Goal: Task Accomplishment & Management: Use online tool/utility

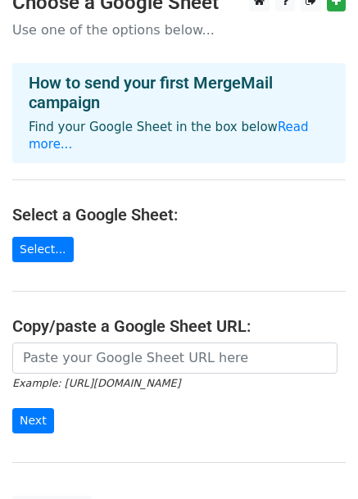
scroll to position [23, 0]
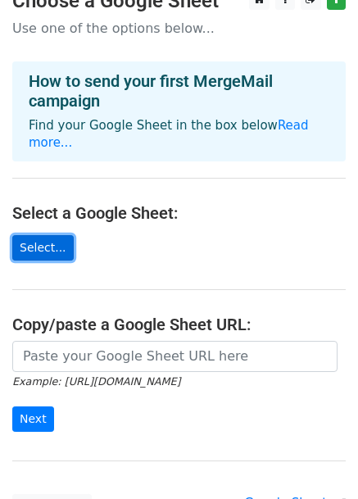
click at [49, 235] on link "Select..." at bounding box center [42, 247] width 61 height 25
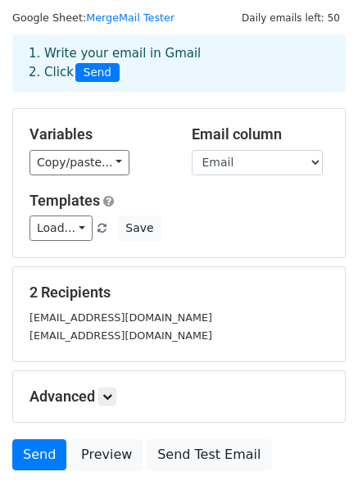
scroll to position [46, 0]
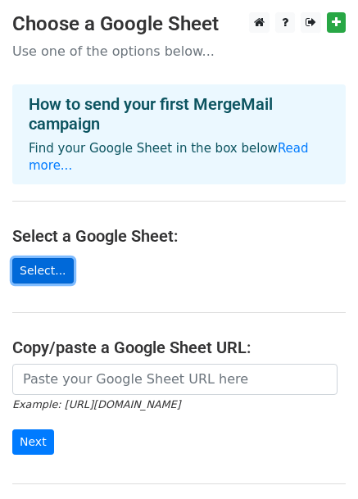
click at [38, 258] on link "Select..." at bounding box center [42, 270] width 61 height 25
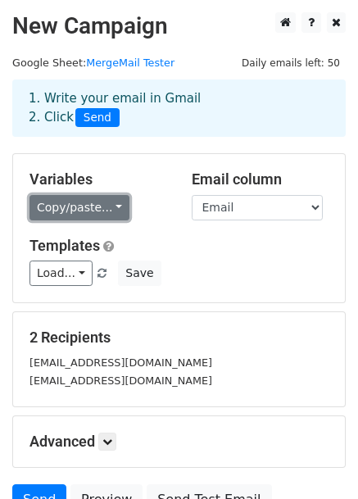
click at [61, 204] on link "Copy/paste..." at bounding box center [79, 207] width 100 height 25
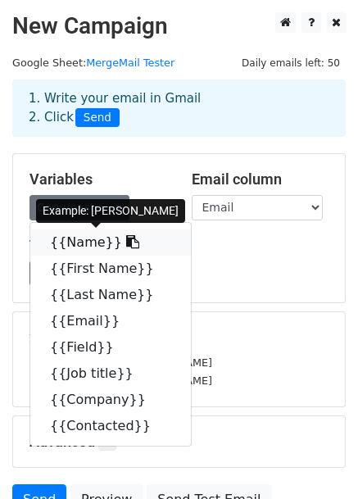
click at [79, 241] on link "{{Name}}" at bounding box center [110, 242] width 160 height 26
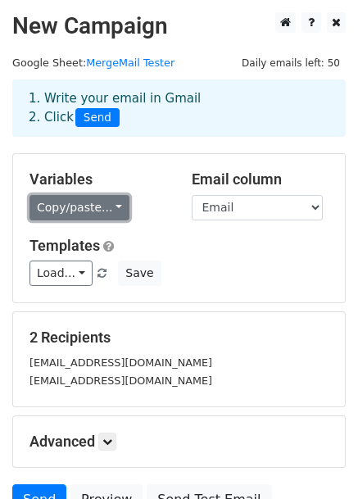
click at [47, 215] on link "Copy/paste..." at bounding box center [79, 207] width 100 height 25
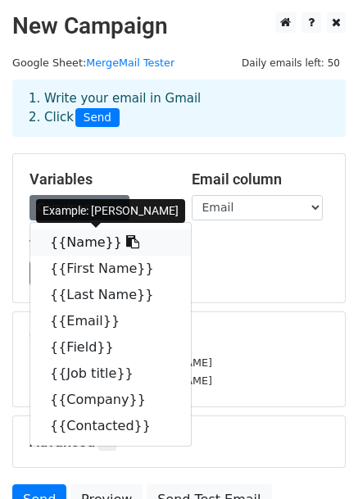
click at [77, 246] on link "{{Name}}" at bounding box center [110, 242] width 160 height 26
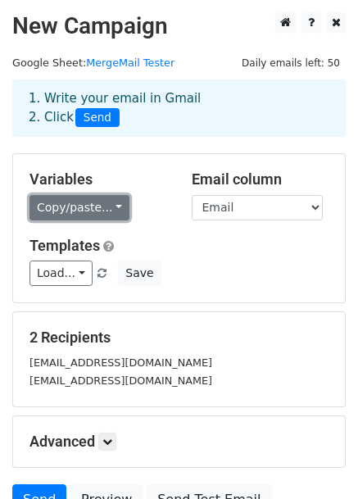
click at [96, 205] on link "Copy/paste..." at bounding box center [79, 207] width 100 height 25
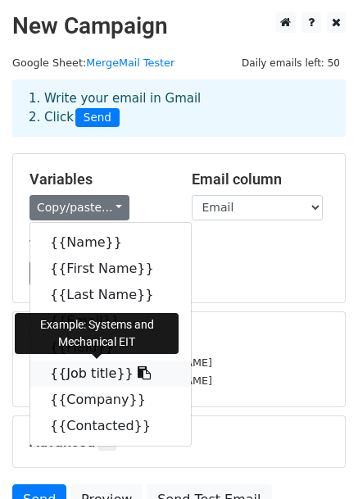
click at [138, 375] on icon at bounding box center [144, 372] width 13 height 13
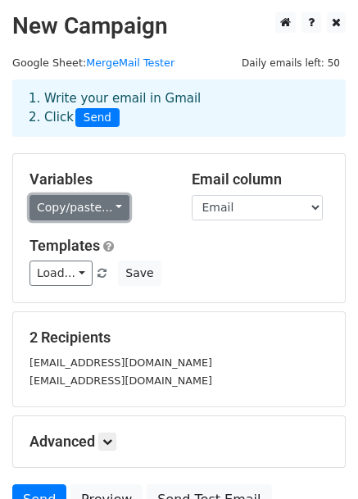
click at [75, 219] on link "Copy/paste..." at bounding box center [79, 207] width 100 height 25
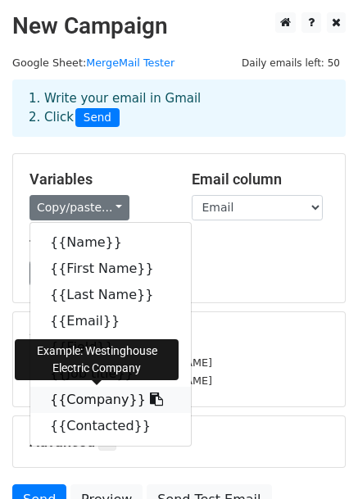
click at [150, 400] on icon at bounding box center [156, 398] width 13 height 13
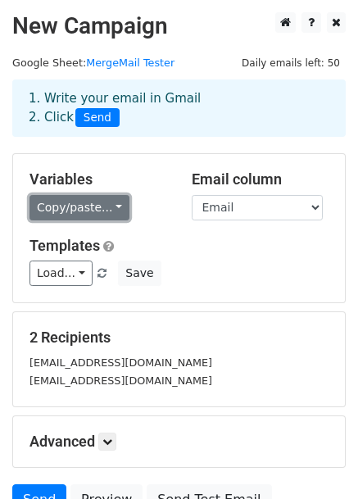
click at [83, 211] on link "Copy/paste..." at bounding box center [79, 207] width 100 height 25
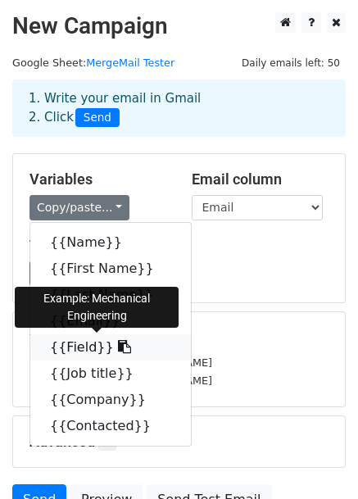
click at [118, 351] on icon at bounding box center [124, 346] width 13 height 13
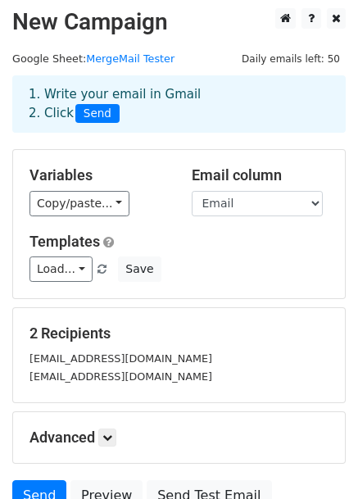
scroll to position [6, 0]
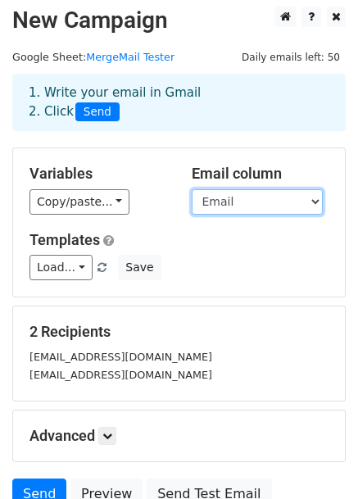
click at [247, 209] on select "Name First Name Last Name Email Field Job title Company Contacted" at bounding box center [257, 201] width 131 height 25
click at [192, 189] on select "Name First Name Last Name Email Field Job title Company Contacted" at bounding box center [257, 201] width 131 height 25
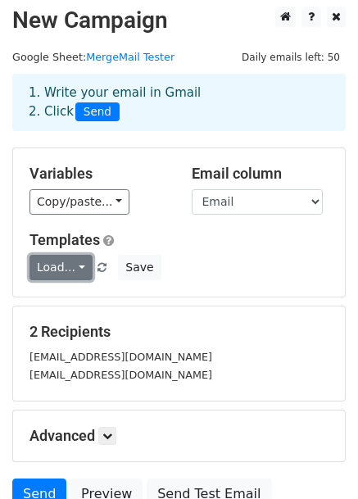
click at [54, 271] on link "Load..." at bounding box center [60, 267] width 63 height 25
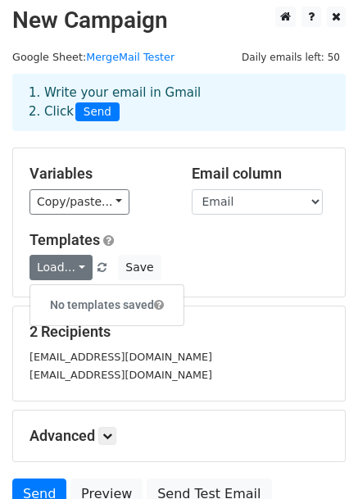
click at [259, 271] on div "Load... No templates saved Save" at bounding box center [178, 267] width 323 height 25
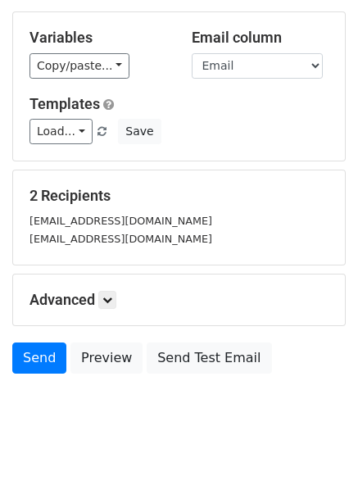
scroll to position [152, 0]
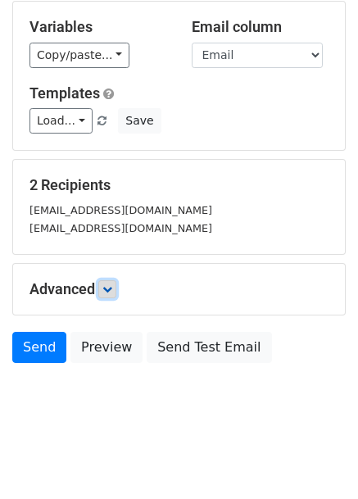
click at [111, 286] on icon at bounding box center [107, 289] width 10 height 10
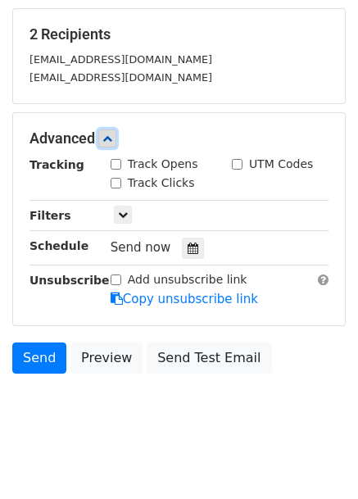
scroll to position [311, 0]
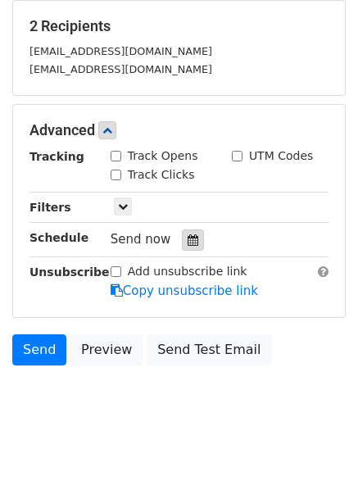
click at [187, 241] on icon at bounding box center [192, 239] width 11 height 11
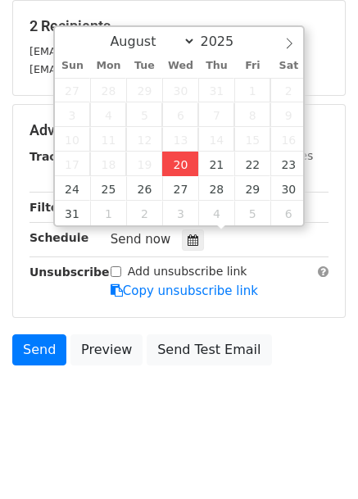
type input "2025-08-20 12:14"
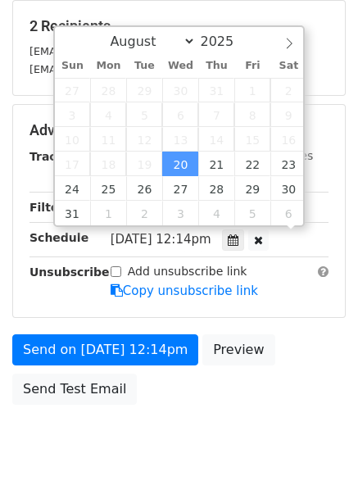
scroll to position [0, 0]
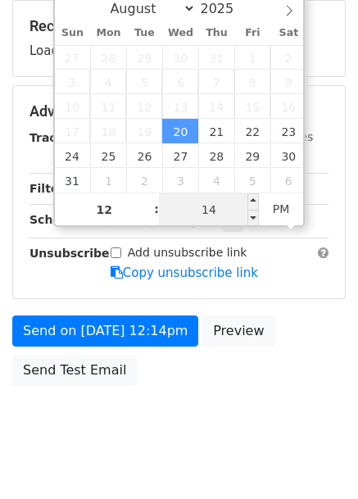
click at [216, 210] on input "14" at bounding box center [209, 209] width 100 height 33
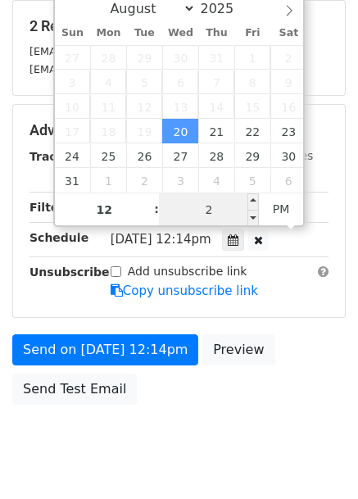
type input "20"
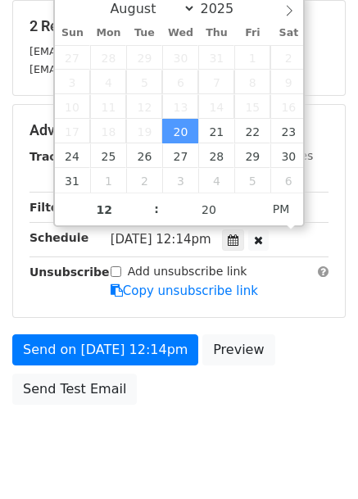
type input "2025-08-20 12:20"
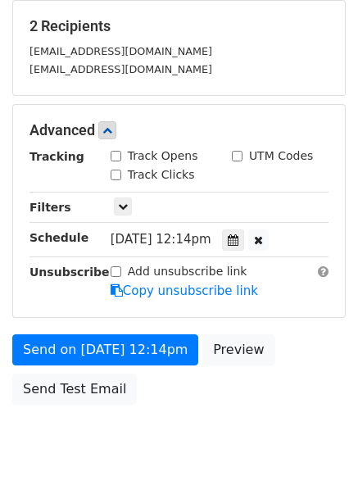
click at [316, 334] on div "Send on Aug 20 at 12:14pm Preview Send Test Email" at bounding box center [179, 373] width 358 height 79
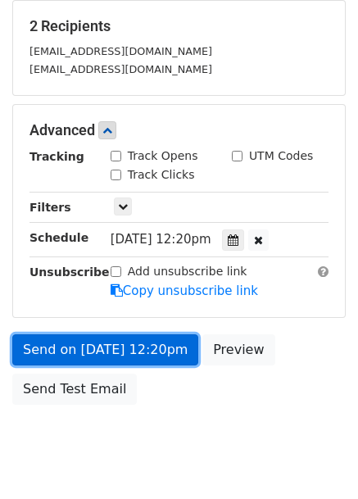
click at [147, 341] on link "Send on Aug 20 at 12:20pm" at bounding box center [105, 349] width 186 height 31
